Goal: Task Accomplishment & Management: Use online tool/utility

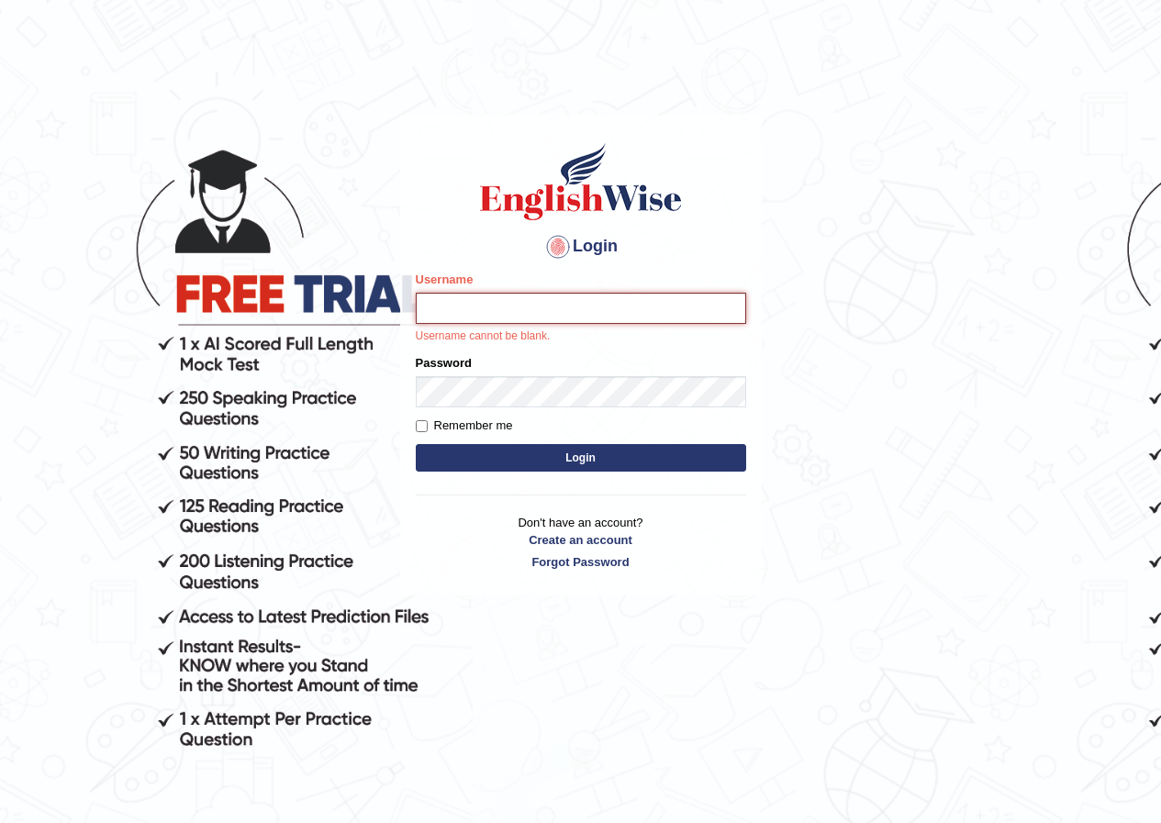
drag, startPoint x: 478, startPoint y: 320, endPoint x: 470, endPoint y: 312, distance: 11.7
click at [470, 312] on input "Username" at bounding box center [581, 308] width 330 height 31
type input "kalsang_parramatta"
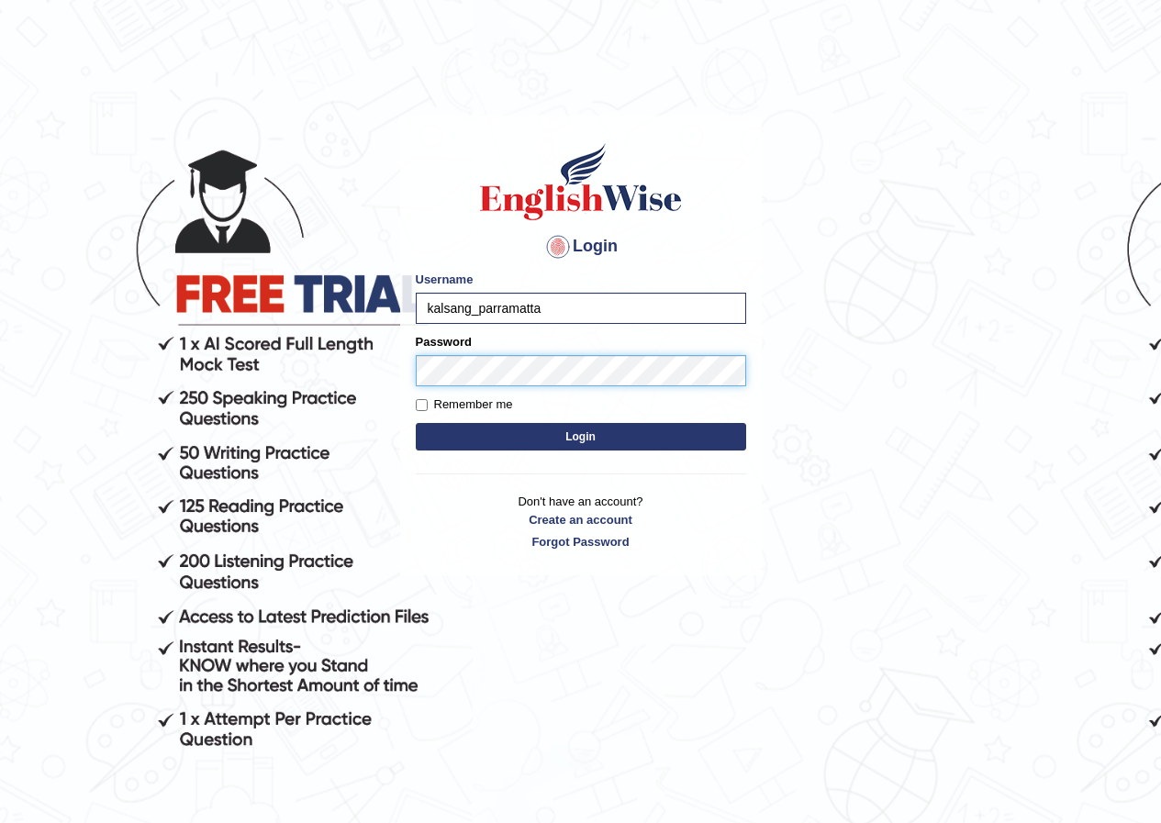
click at [416, 423] on button "Login" at bounding box center [581, 437] width 330 height 28
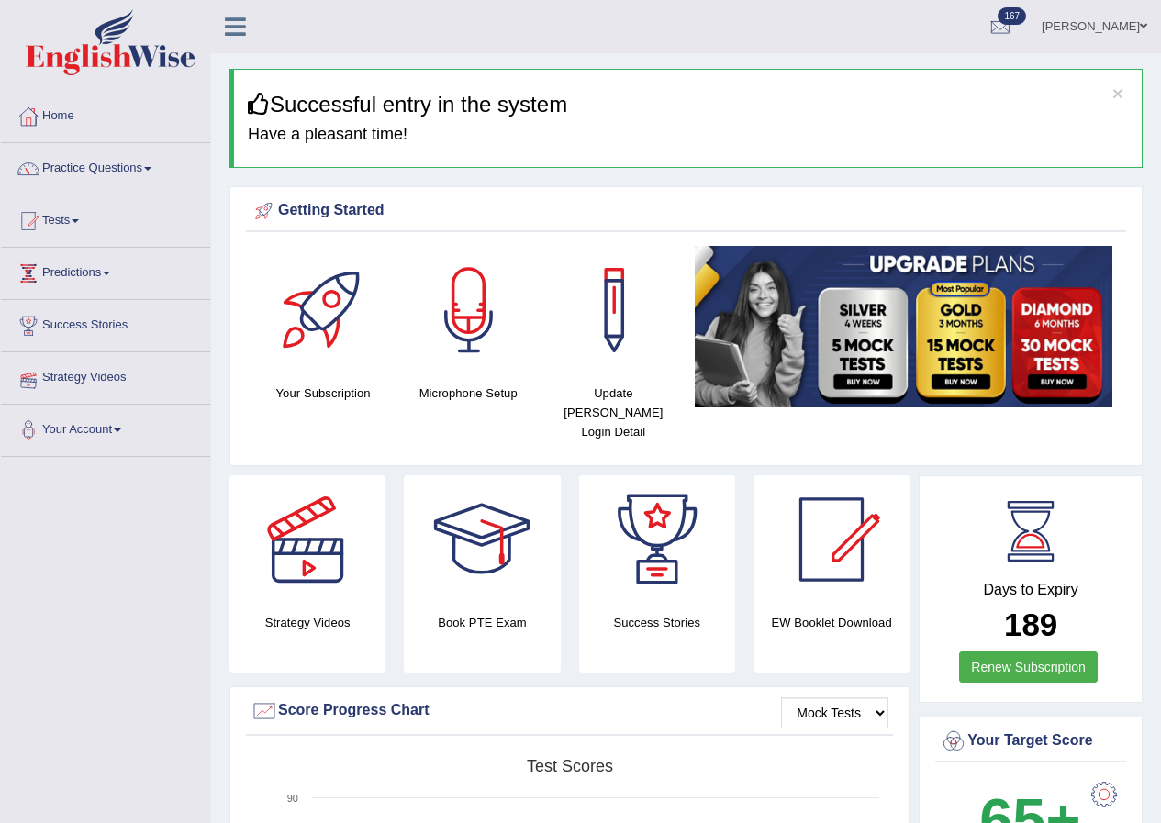
click at [88, 173] on link "Practice Questions" at bounding box center [105, 166] width 209 height 46
click at [121, 167] on link "Practice Questions" at bounding box center [105, 166] width 209 height 46
click at [56, 219] on link "Tests" at bounding box center [105, 218] width 209 height 46
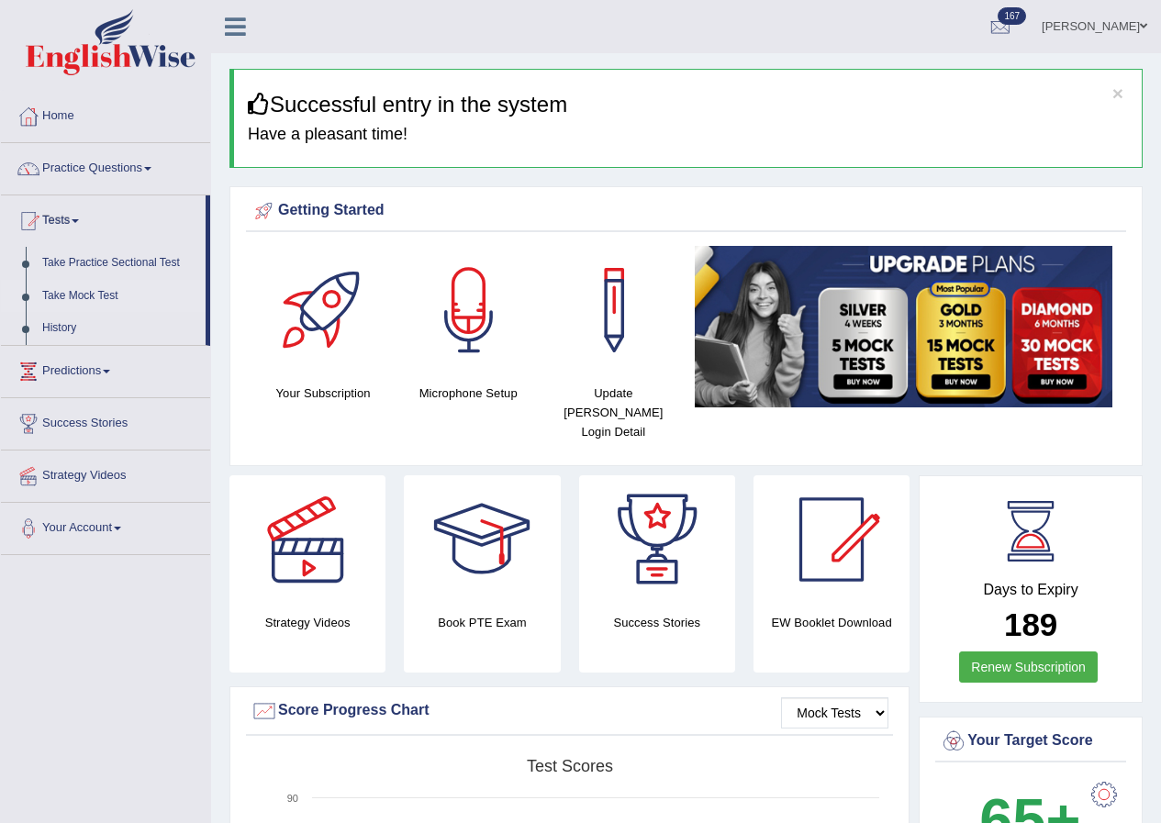
click at [103, 295] on link "Take Mock Test" at bounding box center [120, 296] width 172 height 33
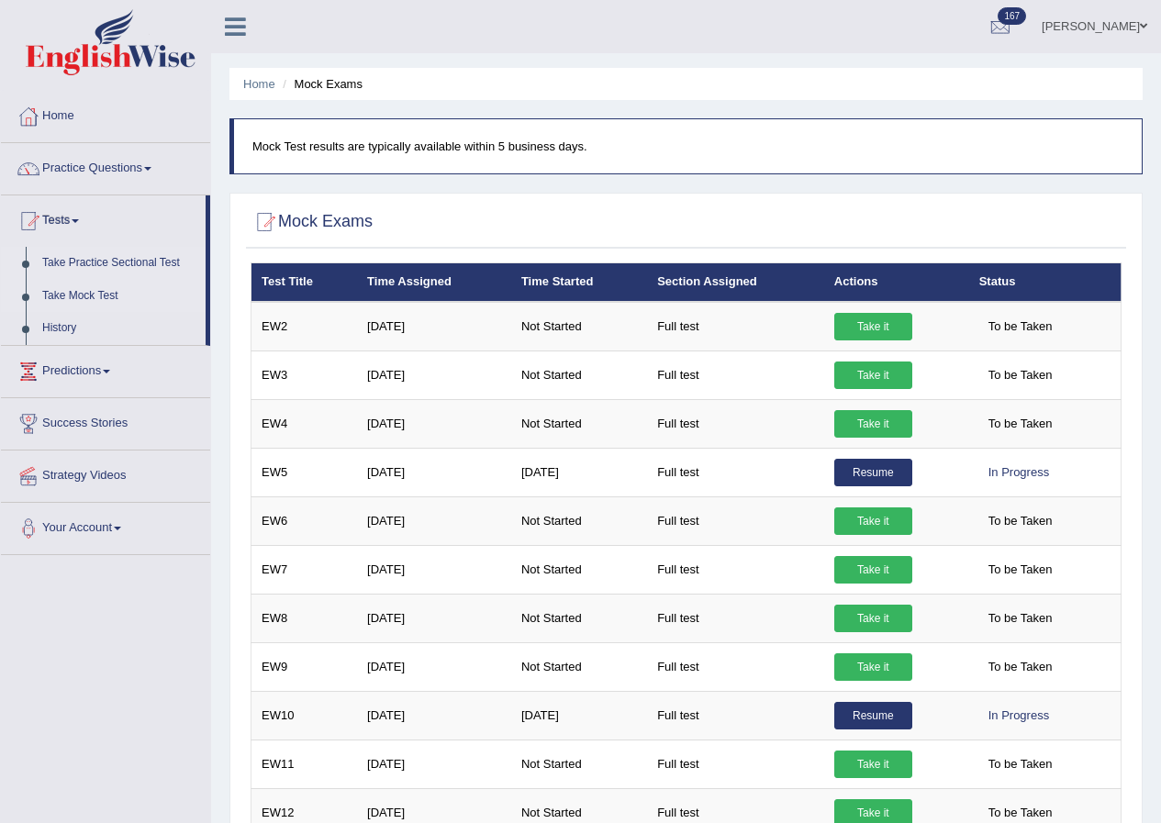
click at [127, 263] on link "Take Practice Sectional Test" at bounding box center [120, 263] width 172 height 33
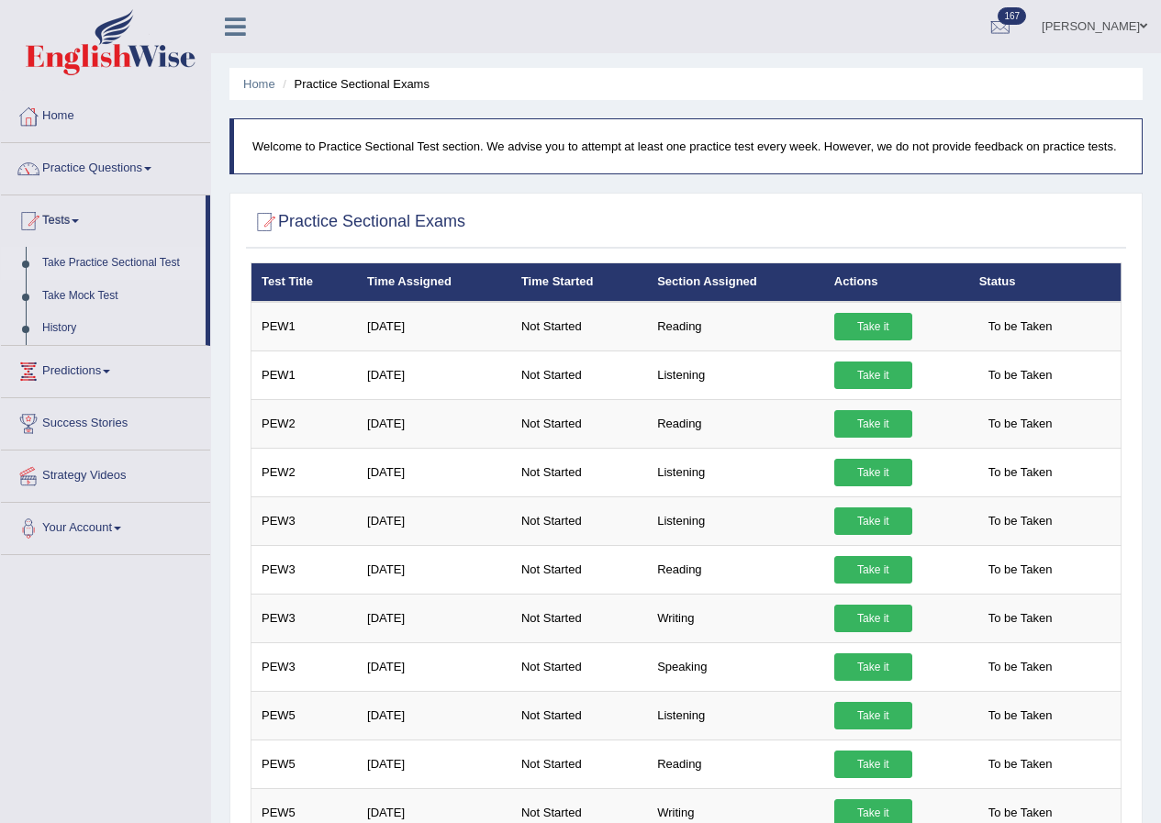
click at [129, 264] on link "Take Practice Sectional Test" at bounding box center [120, 263] width 172 height 33
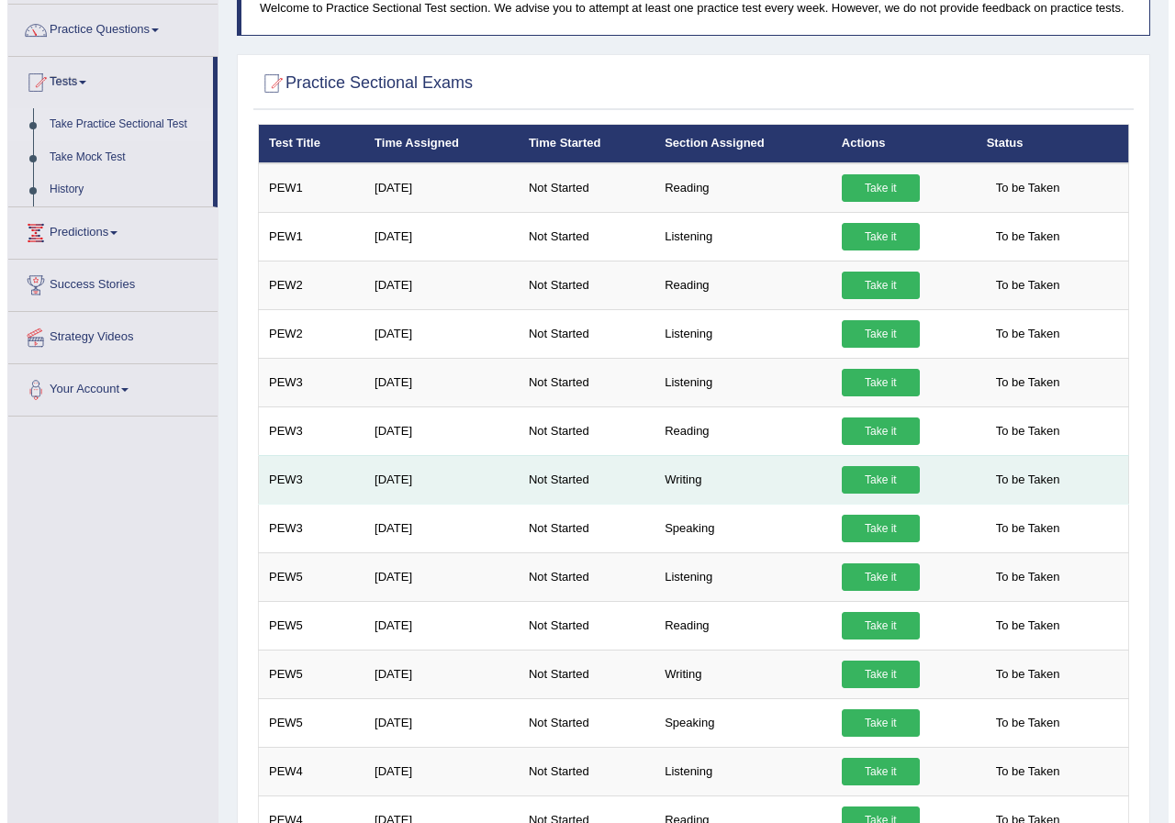
scroll to position [184, 0]
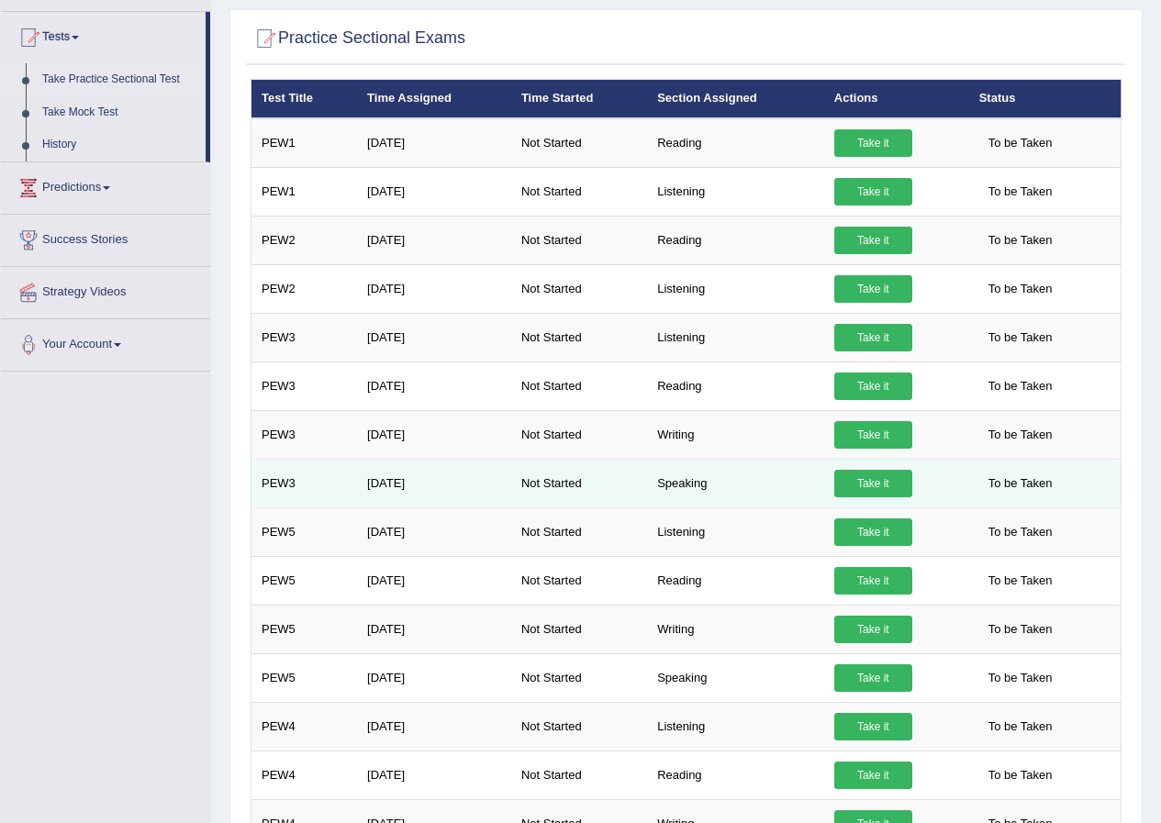
click at [875, 473] on link "Take it" at bounding box center [873, 484] width 78 height 28
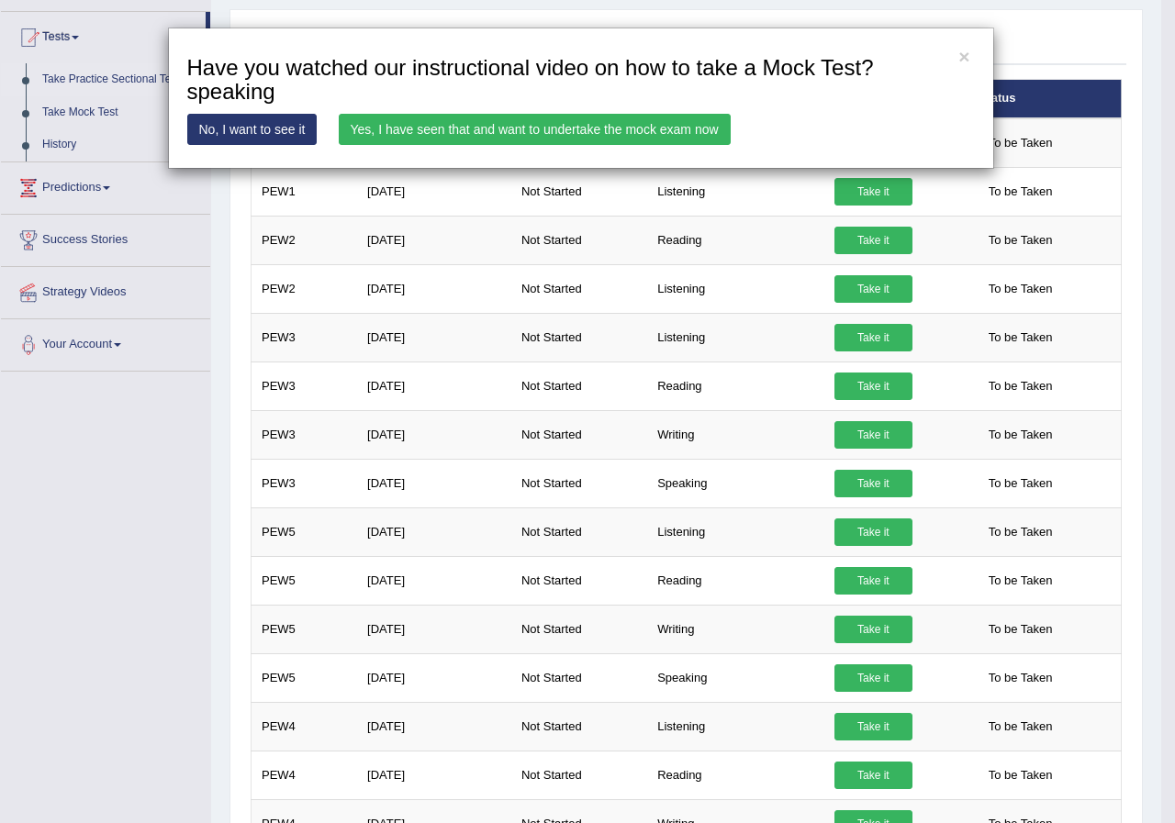
click at [579, 135] on link "Yes, I have seen that and want to undertake the mock exam now" at bounding box center [535, 129] width 392 height 31
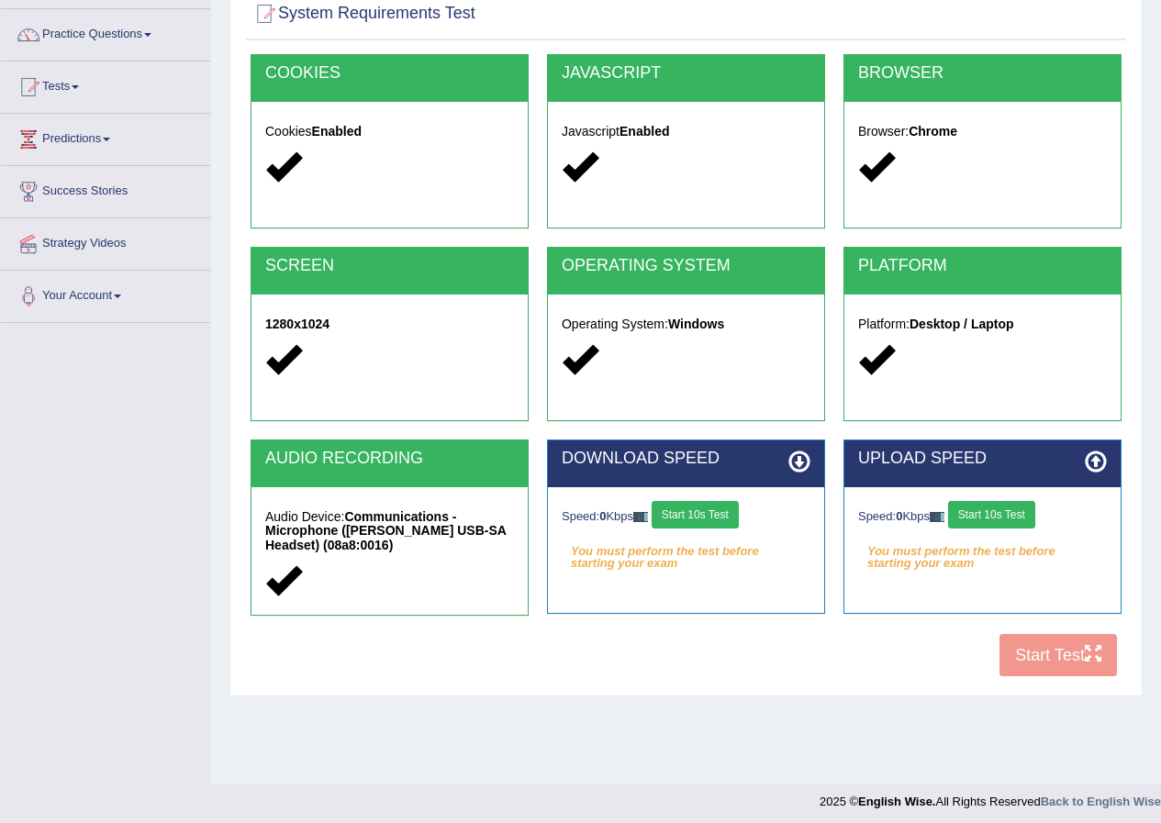
scroll to position [140, 0]
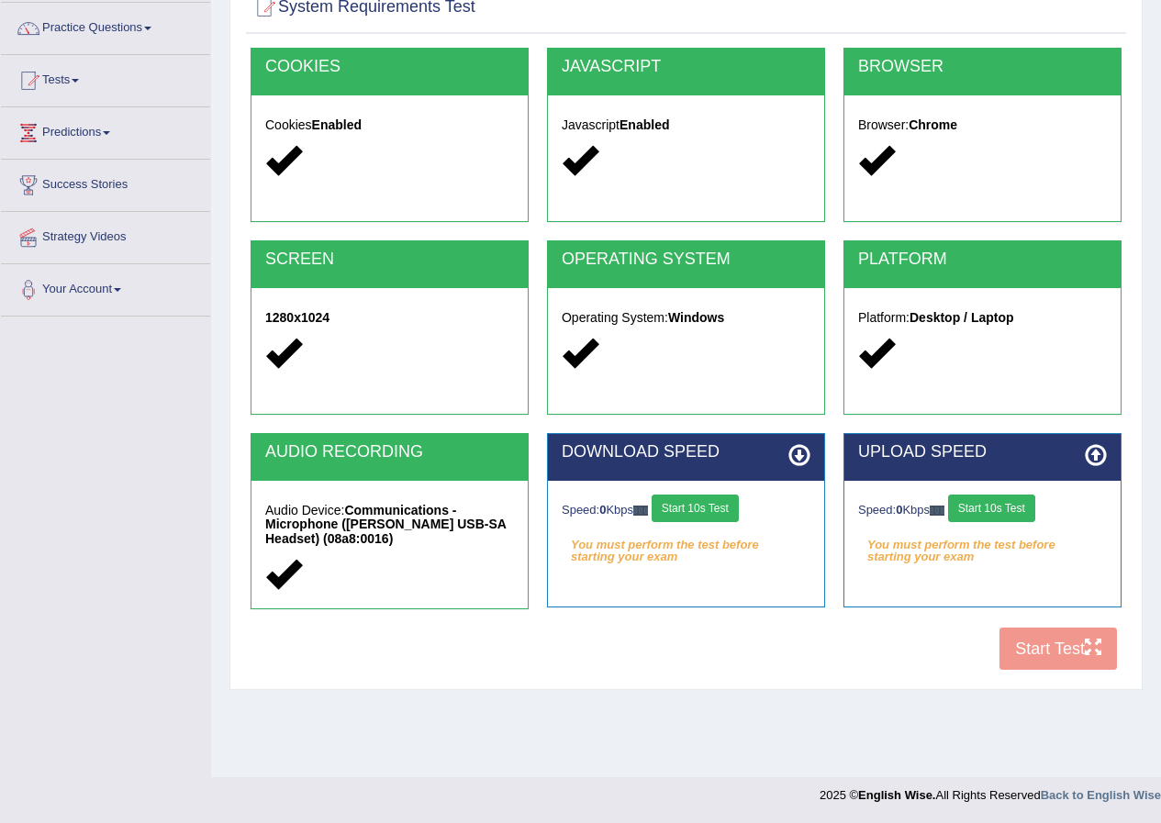
click at [720, 512] on button "Start 10s Test" at bounding box center [695, 509] width 87 height 28
click at [990, 508] on button "Start 10s Test" at bounding box center [991, 509] width 87 height 28
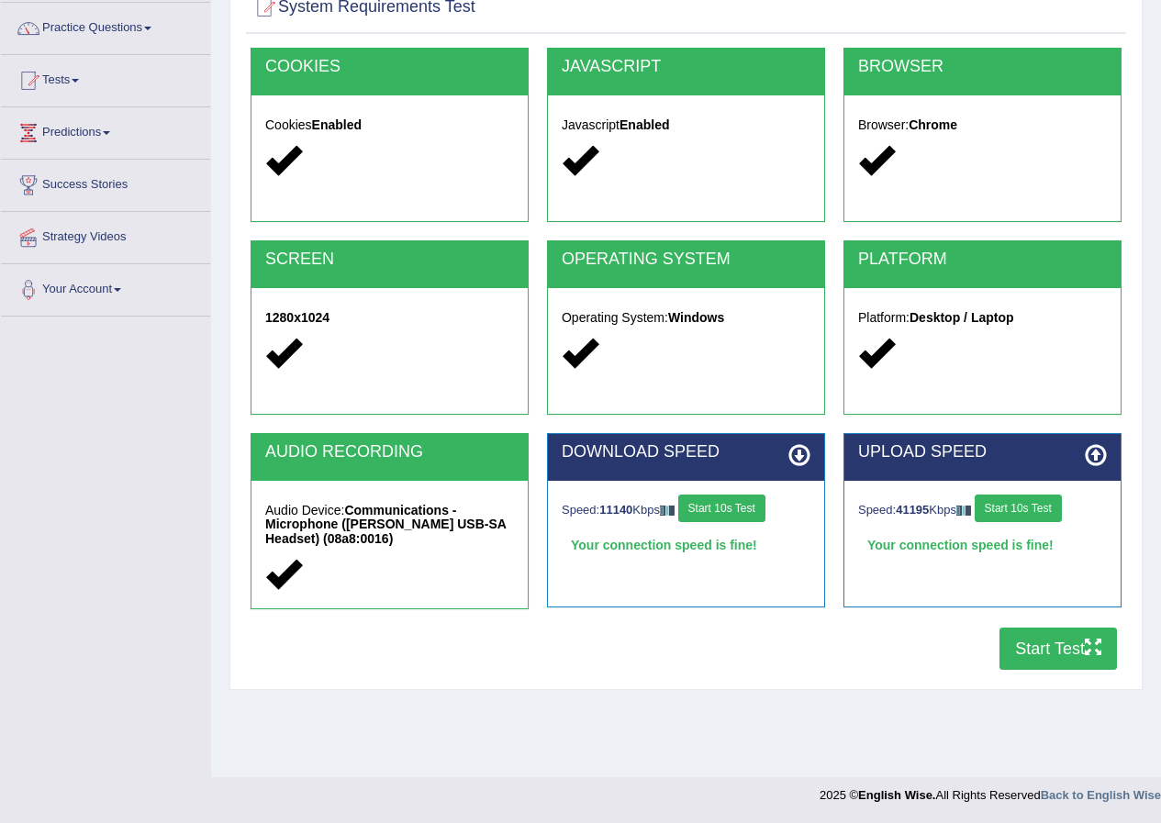
click at [1043, 652] on button "Start Test" at bounding box center [1057, 649] width 117 height 42
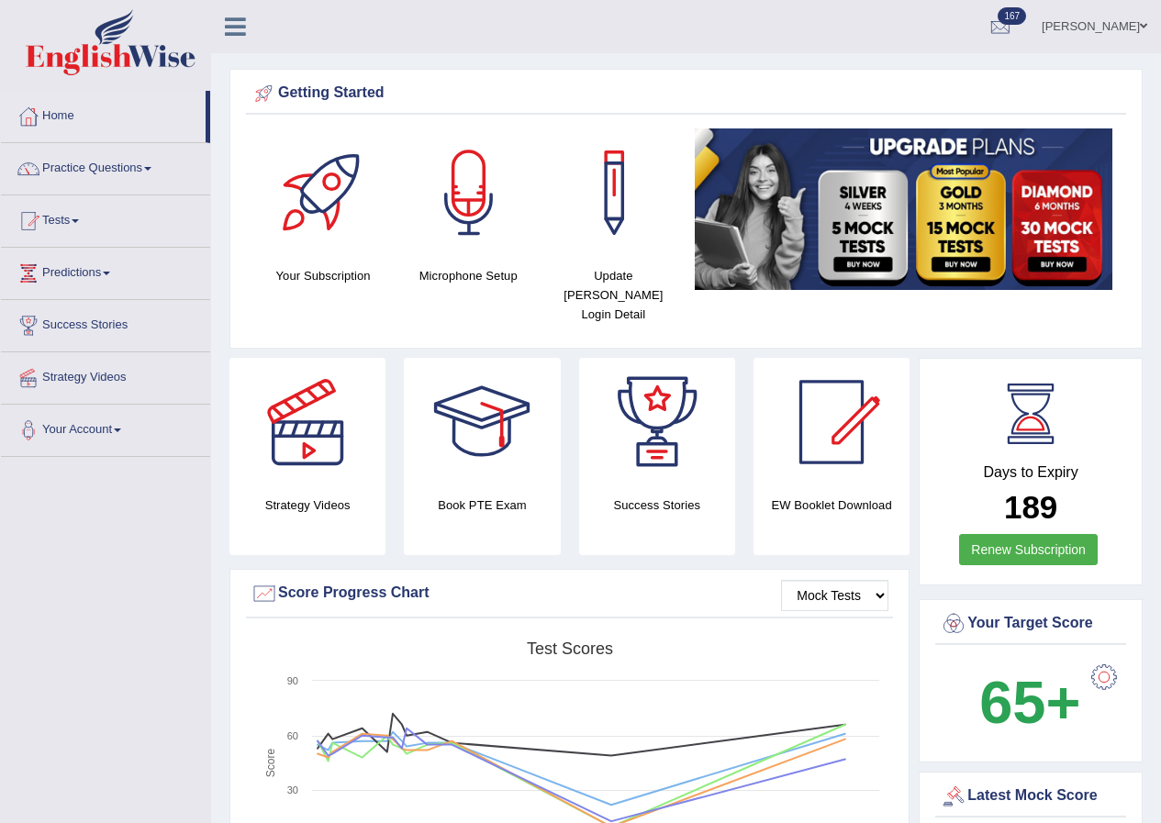
click at [1094, 28] on link "Kalsang Dolker" at bounding box center [1094, 24] width 133 height 48
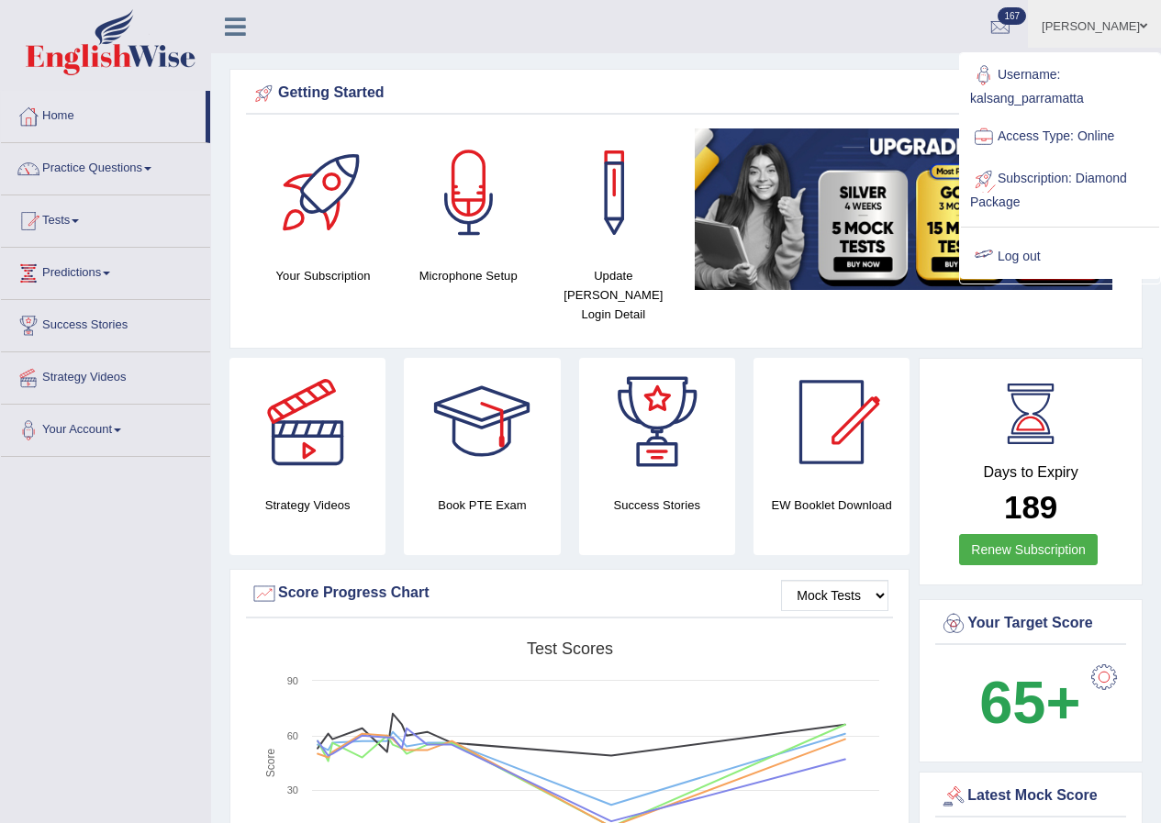
click at [1021, 259] on link "Log out" at bounding box center [1060, 257] width 198 height 42
